Goal: Information Seeking & Learning: Learn about a topic

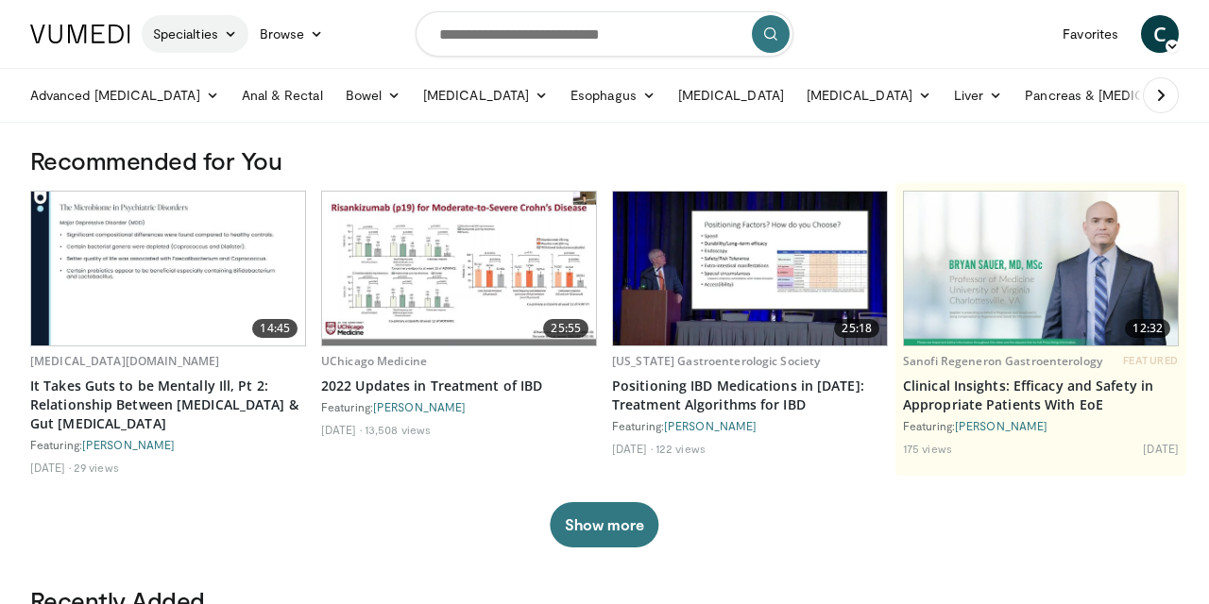
click at [233, 33] on icon at bounding box center [230, 33] width 13 height 13
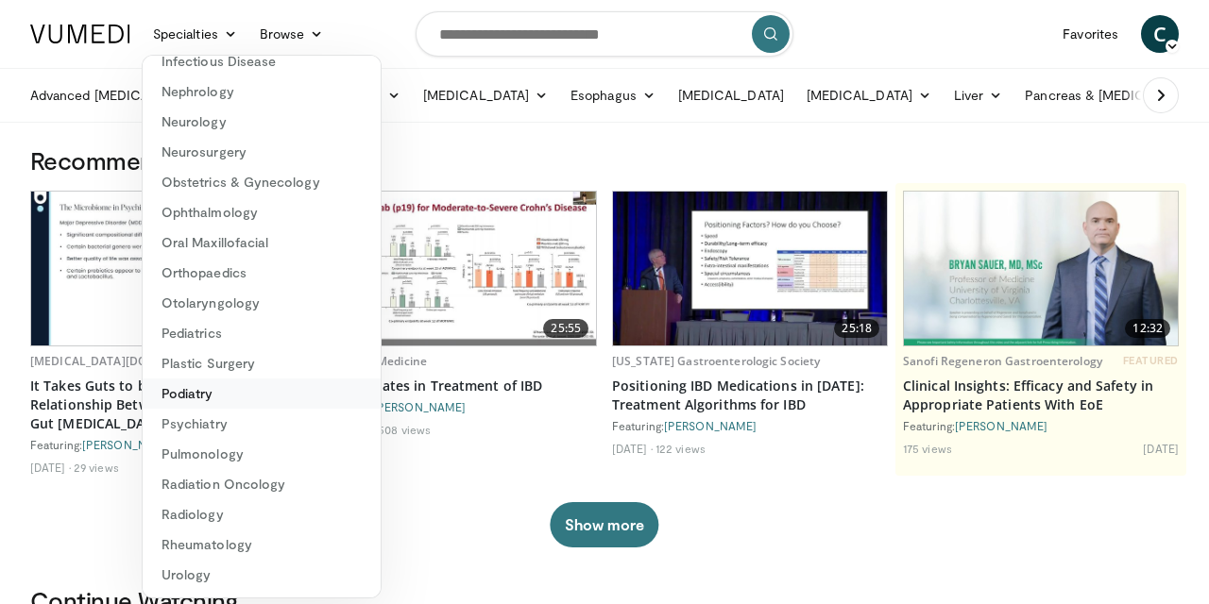
scroll to position [319, 0]
click at [204, 451] on link "Pulmonology" at bounding box center [262, 454] width 238 height 30
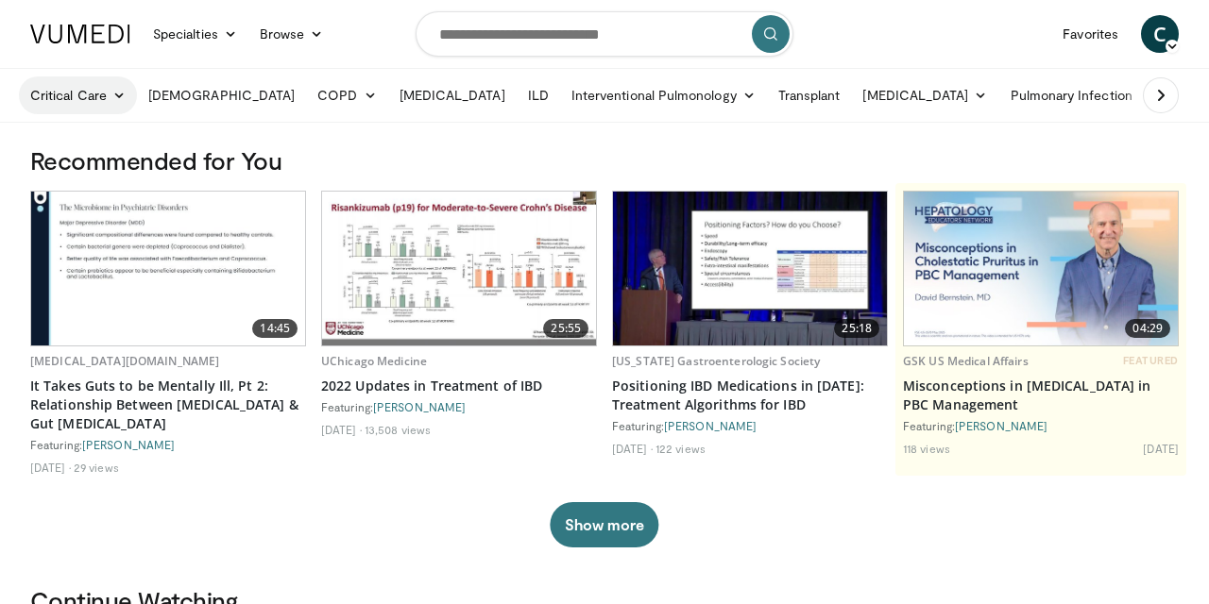
click at [122, 95] on icon at bounding box center [118, 95] width 13 height 13
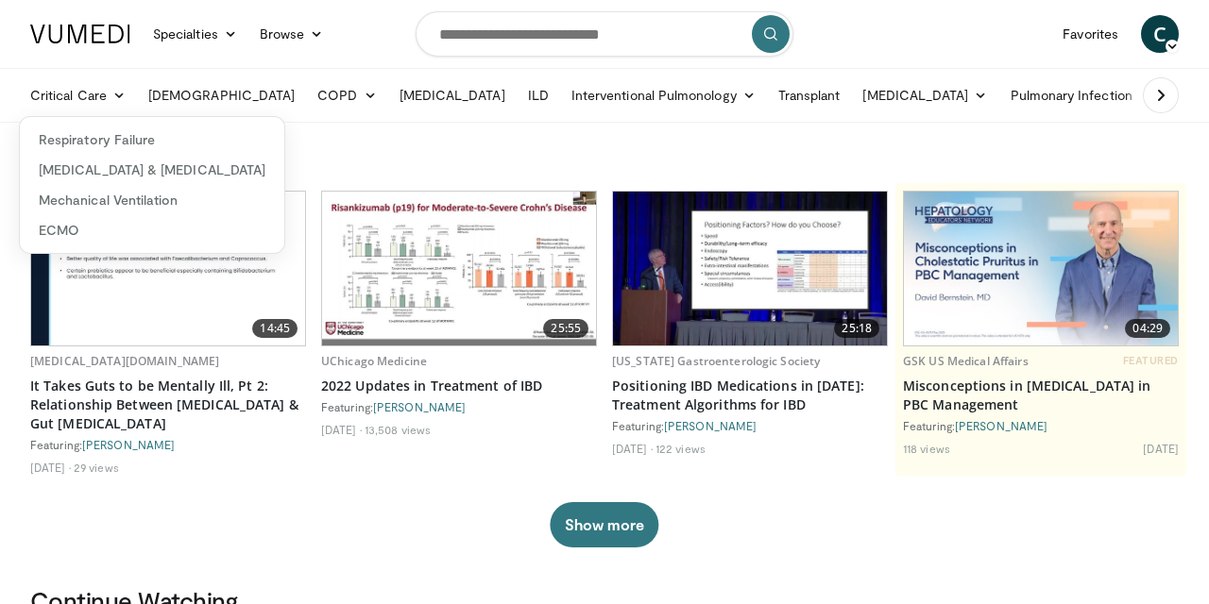
click at [490, 149] on h3 "Recommended for You" at bounding box center [604, 160] width 1148 height 30
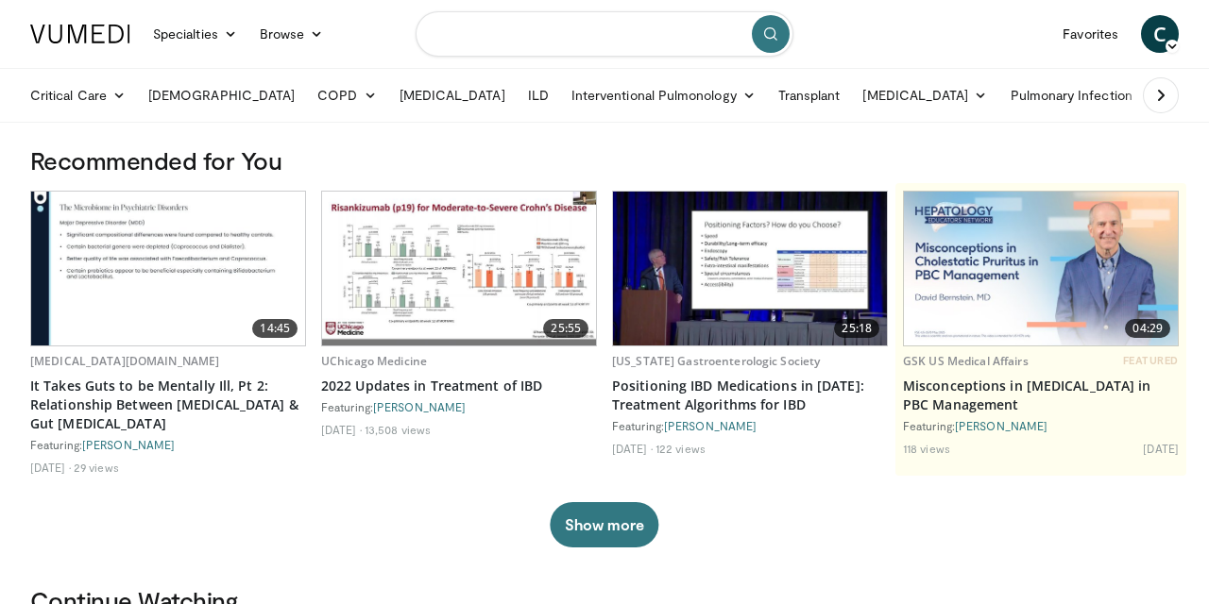
click at [517, 28] on input "Search topics, interventions" at bounding box center [605, 33] width 378 height 45
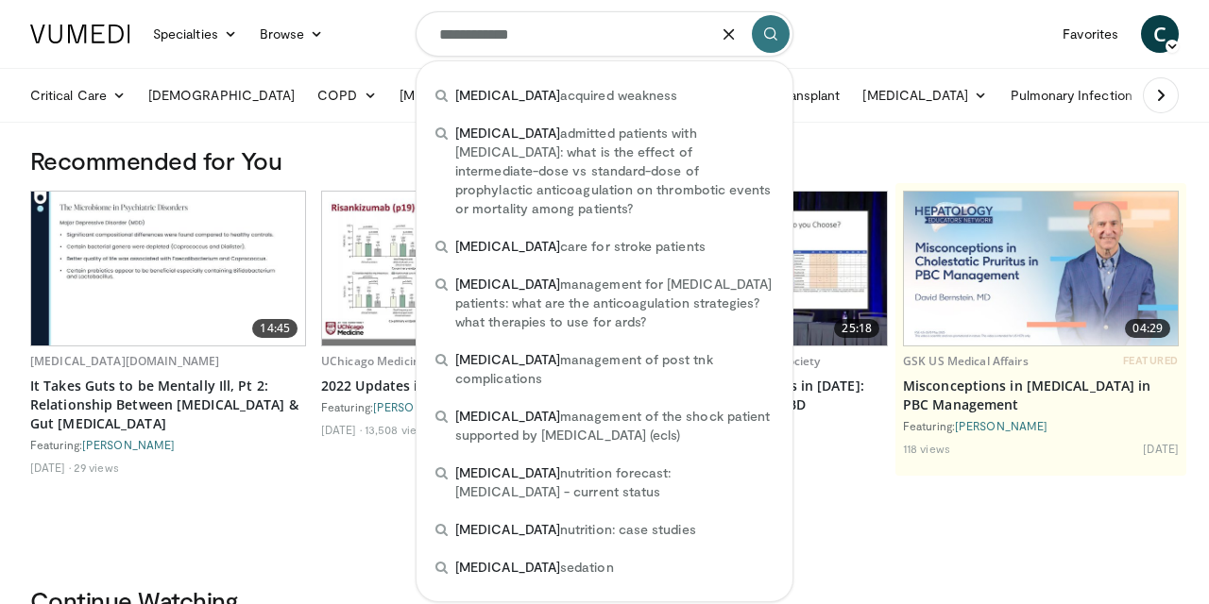
type input "**********"
